Goal: Use online tool/utility: Utilize a website feature to perform a specific function

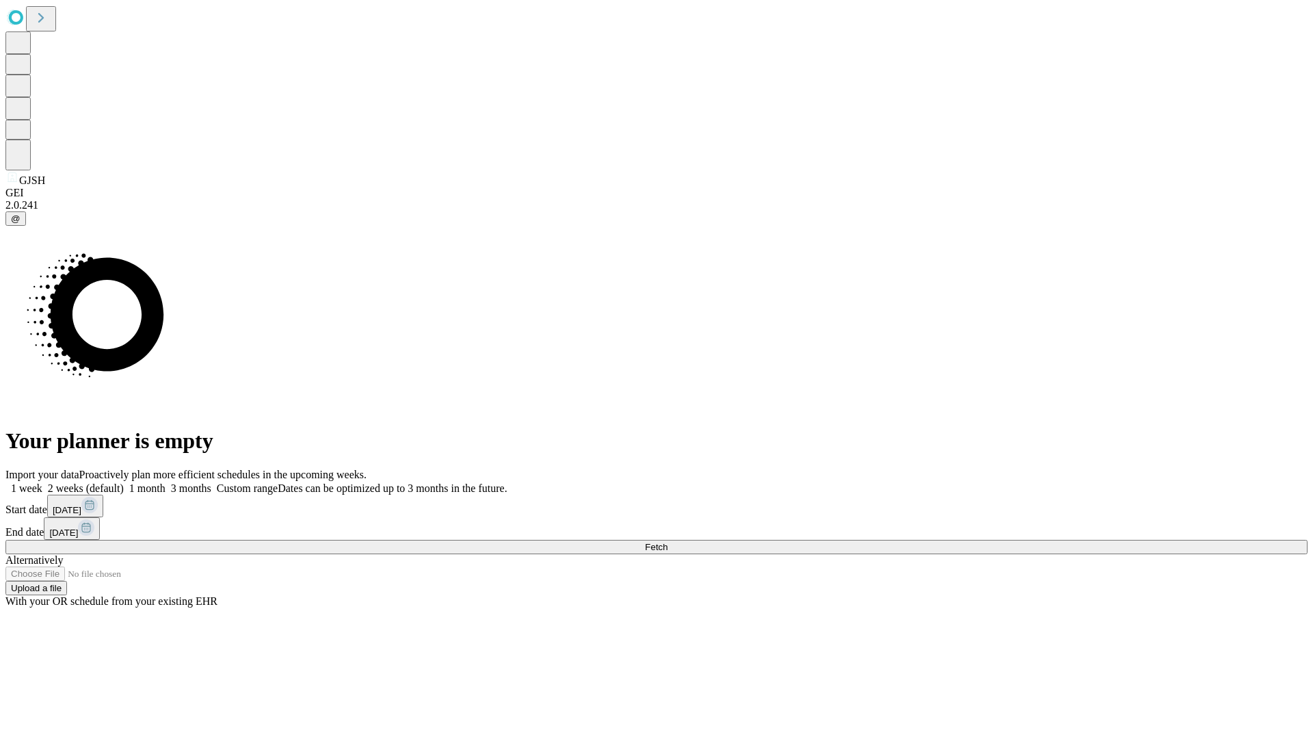
click at [667, 542] on span "Fetch" at bounding box center [656, 547] width 23 height 10
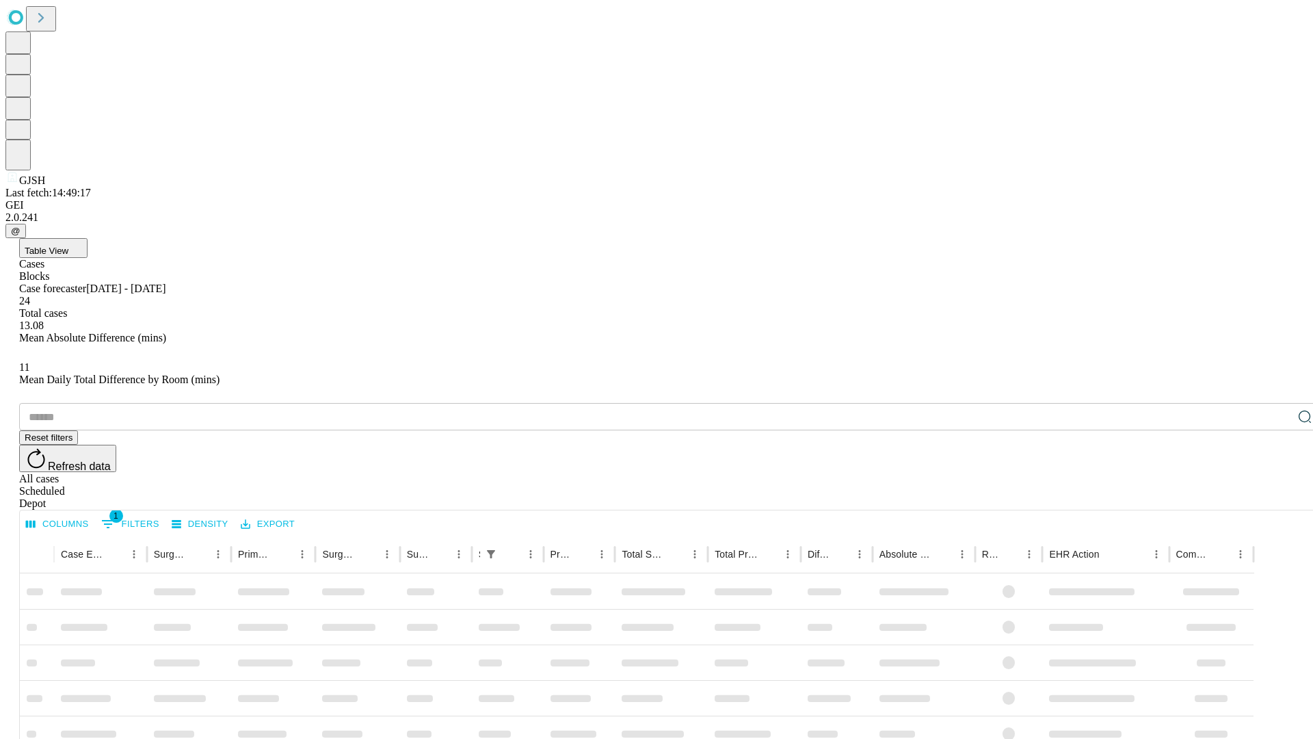
click at [68, 246] on span "Table View" at bounding box center [47, 251] width 44 height 10
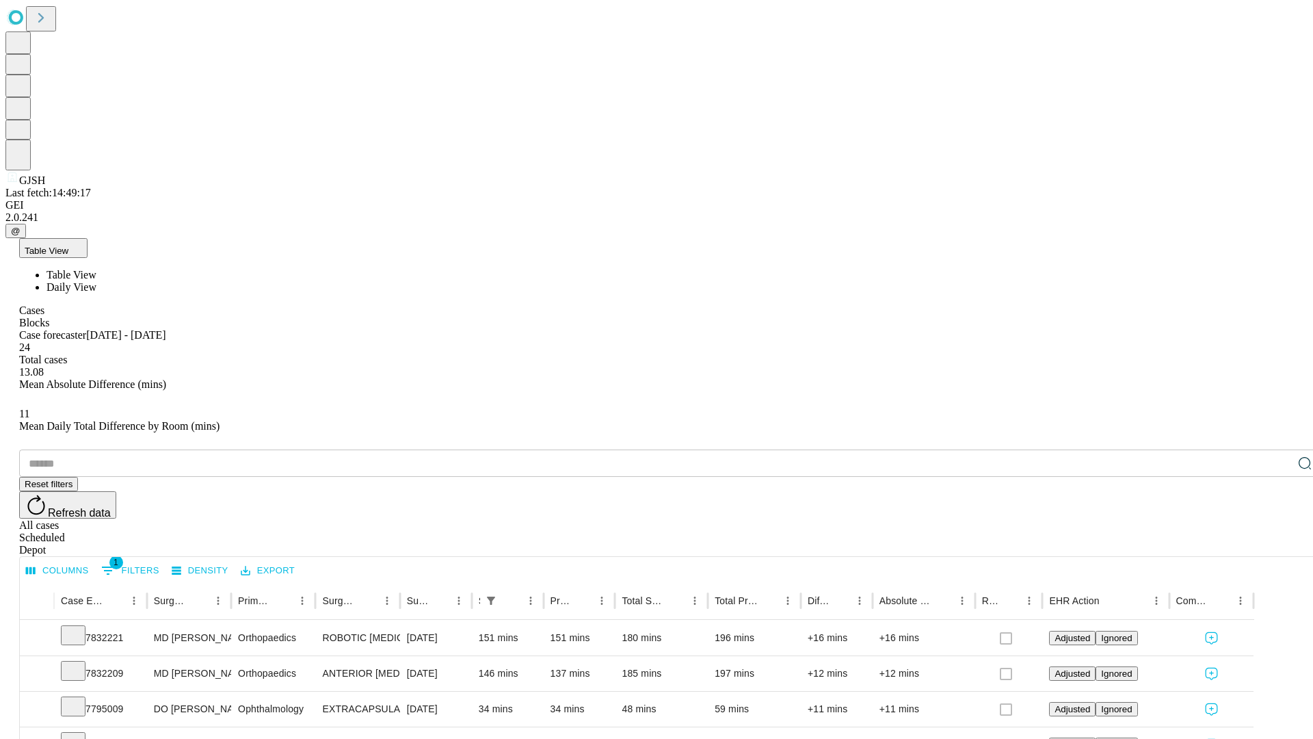
click at [96, 281] on span "Daily View" at bounding box center [72, 287] width 50 height 12
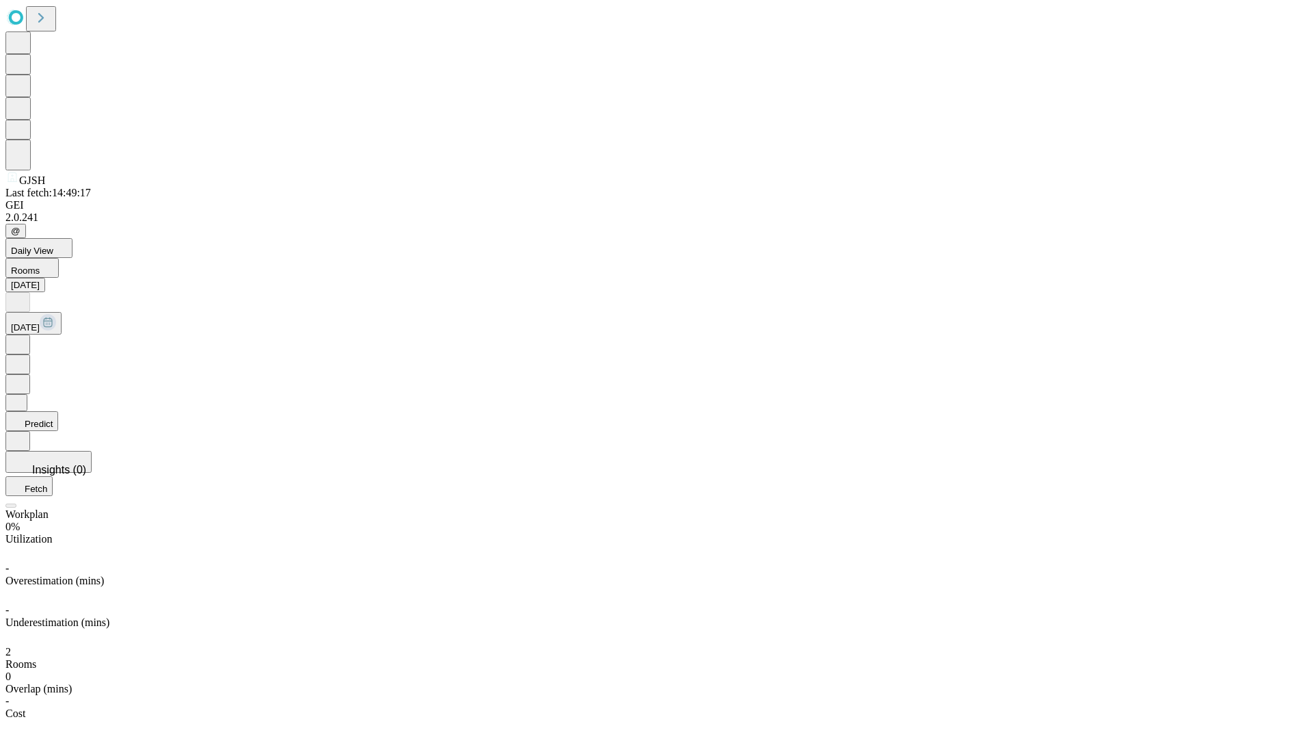
click at [58, 411] on button "Predict" at bounding box center [31, 421] width 53 height 20
